Goal: Check status: Check status

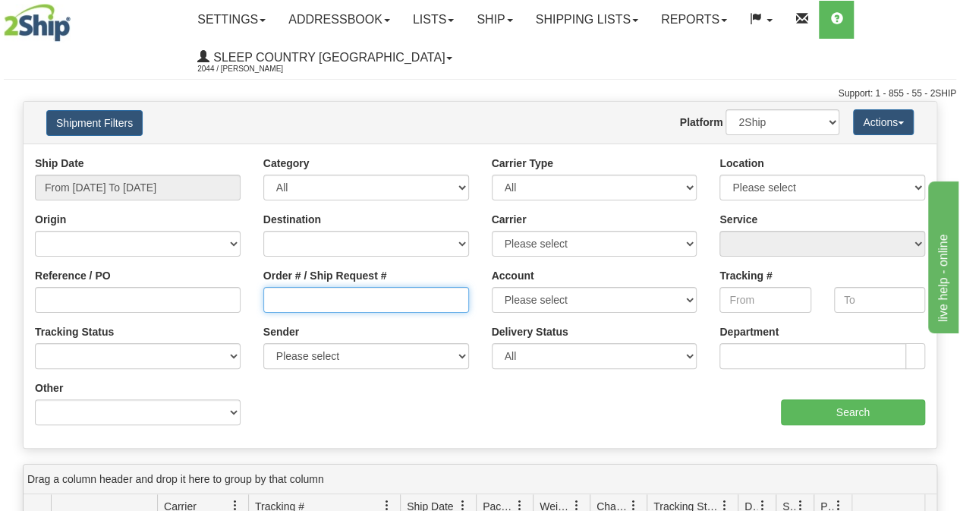
click at [383, 301] on input "Order # / Ship Request #" at bounding box center [366, 300] width 206 height 26
paste input "9000I077972"
type input "9000I077972"
click at [128, 172] on div "Ship Date From [DATE] To [DATE]" at bounding box center [138, 178] width 206 height 45
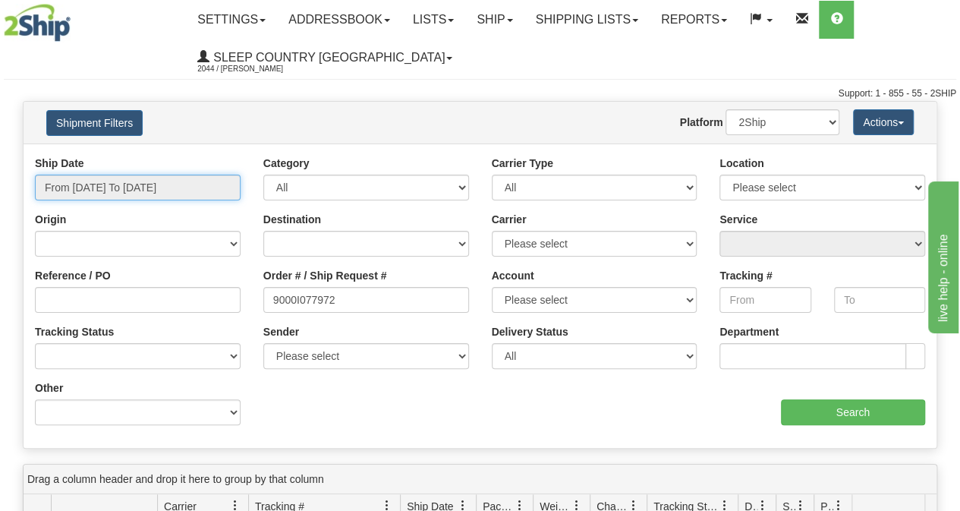
click at [137, 184] on input "From [DATE] To [DATE]" at bounding box center [138, 188] width 206 height 26
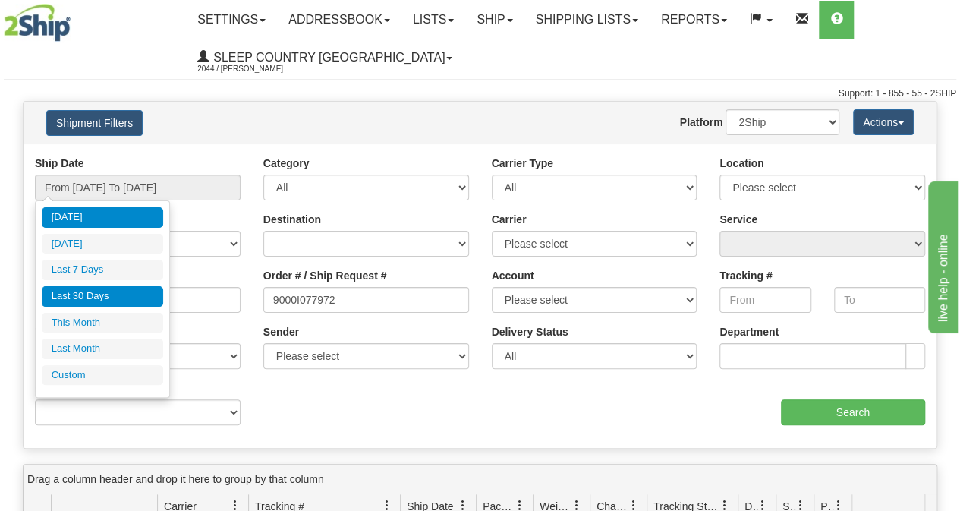
click at [132, 295] on li "Last 30 Days" at bounding box center [102, 296] width 121 height 20
type input "From [DATE] To [DATE]"
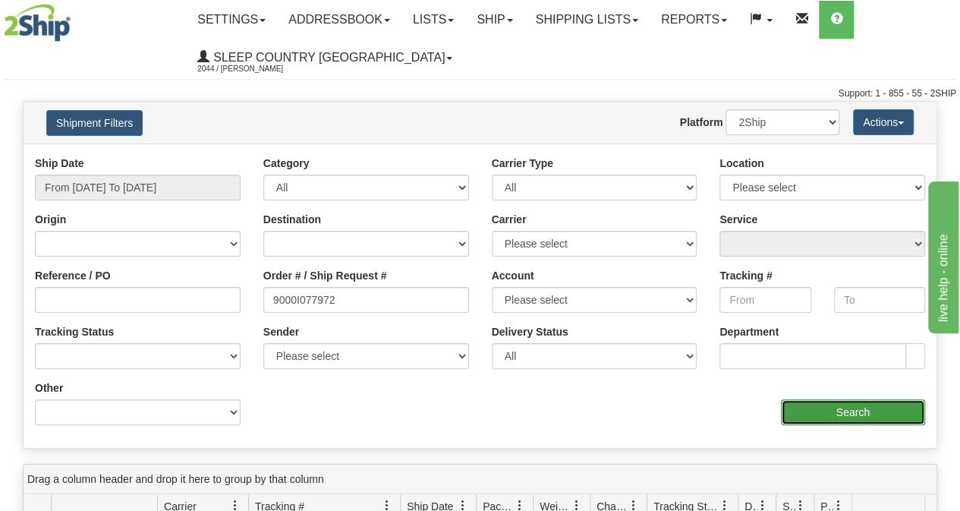
click at [829, 418] on input "Search" at bounding box center [853, 412] width 145 height 26
